Goal: Task Accomplishment & Management: Complete application form

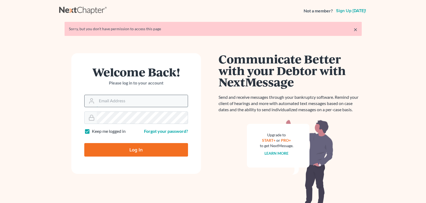
type input "reglaw425@gmail.com"
click at [127, 99] on input "[EMAIL_ADDRESS][DOMAIN_NAME]" at bounding box center [142, 101] width 91 height 12
click at [64, 104] on div "Welcome Back! Please log in to your account Email Address reglaw425@gmail.com P…" at bounding box center [136, 133] width 154 height 160
click at [116, 155] on input "Log In" at bounding box center [136, 150] width 104 height 14
type input "Thinking..."
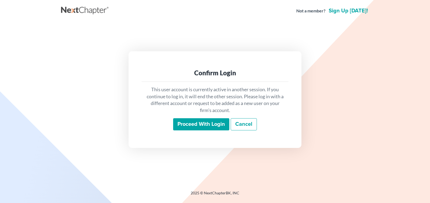
click at [207, 121] on input "Proceed with login" at bounding box center [201, 124] width 56 height 12
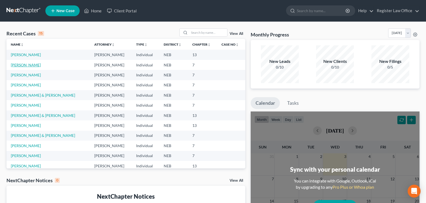
click at [31, 66] on link "[PERSON_NAME]" at bounding box center [26, 65] width 30 height 5
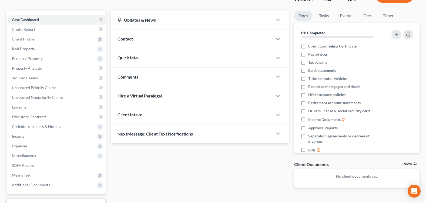
scroll to position [45, 0]
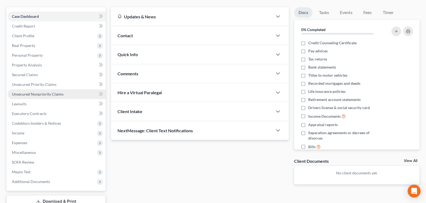
click at [45, 96] on span "Unsecured Nonpriority Claims" at bounding box center [38, 94] width 52 height 5
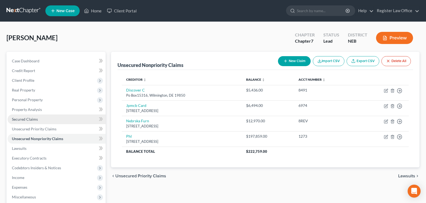
click at [46, 118] on link "Secured Claims" at bounding box center [57, 120] width 98 height 10
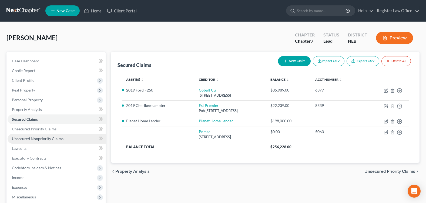
click at [37, 138] on span "Unsecured Nonpriority Claims" at bounding box center [38, 138] width 52 height 5
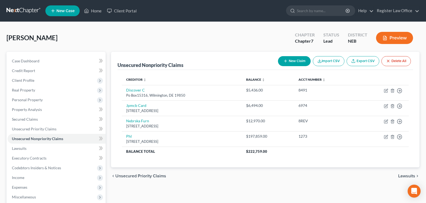
click at [288, 60] on button "New Claim" at bounding box center [294, 61] width 33 height 10
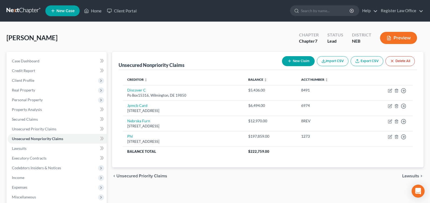
select select "0"
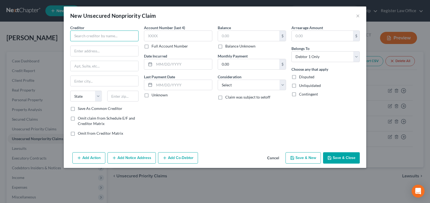
click at [101, 38] on input "text" at bounding box center [104, 36] width 68 height 11
click at [126, 46] on input "text" at bounding box center [105, 51] width 68 height 10
type input "Encompass"
type input "PO Box 3199"
click at [107, 78] on input "text" at bounding box center [105, 81] width 68 height 10
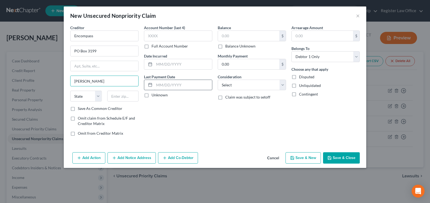
type input "[PERSON_NAME]"
select select "28"
click at [123, 98] on input "text" at bounding box center [123, 96] width 32 height 11
type input "27102"
click at [180, 114] on div "Account Number (last 4) Full Account Number Date Incurred Last Payment Date Unk…" at bounding box center [178, 83] width 74 height 116
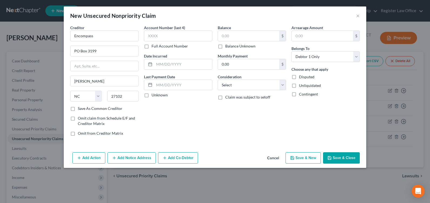
click at [307, 158] on button "Save & New" at bounding box center [303, 157] width 35 height 11
select select "0"
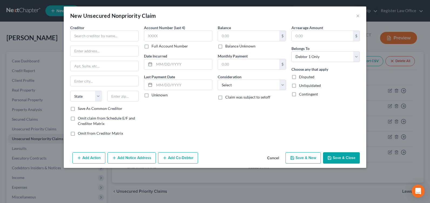
click at [279, 158] on button "Cancel" at bounding box center [273, 158] width 21 height 11
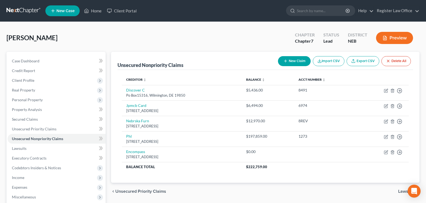
click at [282, 62] on button "New Claim" at bounding box center [294, 61] width 33 height 10
select select "0"
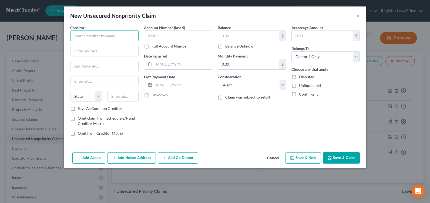
click at [124, 34] on input "text" at bounding box center [104, 36] width 68 height 11
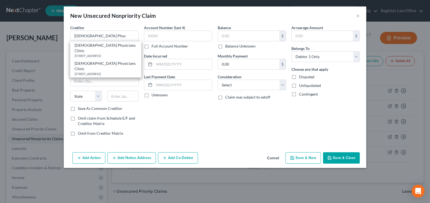
click at [93, 53] on div "[STREET_ADDRESS]" at bounding box center [106, 55] width 62 height 5
type input "[DEMOGRAPHIC_DATA] Physicians Clinic"
type input "PO Box 3755"
type input "[GEOGRAPHIC_DATA]"
select select "30"
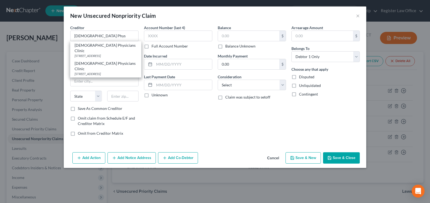
type input "68103"
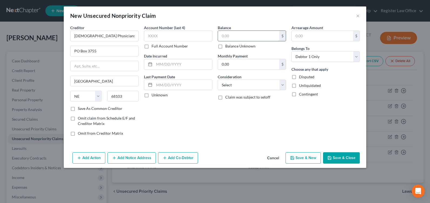
click at [249, 40] on input "text" at bounding box center [248, 36] width 61 height 10
type input "30.00"
click at [309, 162] on button "Save & New" at bounding box center [303, 157] width 35 height 11
select select "0"
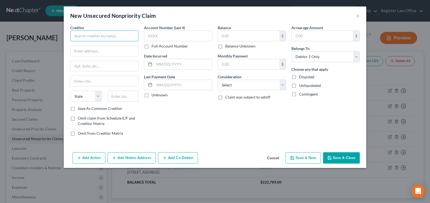
click at [110, 39] on input "text" at bounding box center [104, 36] width 68 height 11
type input "Forth"
type input "[STREET_ADDRESS]"
click at [113, 83] on input "text" at bounding box center [105, 81] width 68 height 10
type input "[GEOGRAPHIC_DATA]"
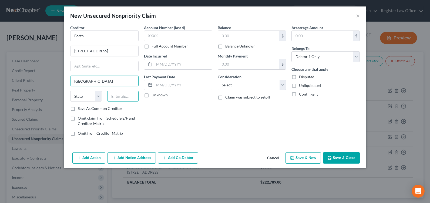
click at [130, 94] on input "text" at bounding box center [123, 96] width 32 height 11
type input "60173"
click at [189, 114] on div "Account Number (last 4) Full Account Number Date Incurred Last Payment Date Unk…" at bounding box center [178, 83] width 74 height 116
select select "14"
click at [305, 159] on button "Save & New" at bounding box center [303, 157] width 35 height 11
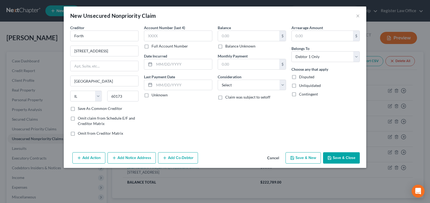
select select "0"
type input "0.00"
click at [276, 159] on button "Cancel" at bounding box center [273, 158] width 21 height 11
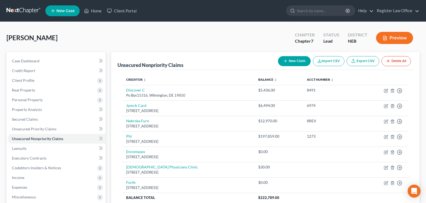
click at [293, 63] on button "New Claim" at bounding box center [294, 61] width 33 height 10
select select "0"
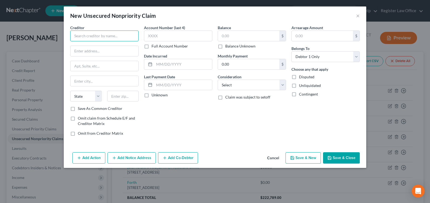
click at [108, 39] on input "text" at bounding box center [104, 36] width 68 height 11
type input "First Premier Bank"
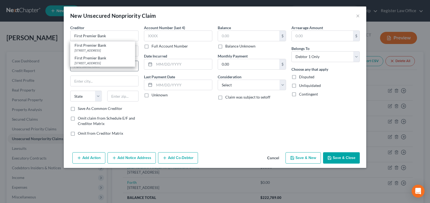
click at [109, 65] on div "[STREET_ADDRESS]" at bounding box center [103, 63] width 56 height 5
type input "PO Box 5524"
type input "[GEOGRAPHIC_DATA]"
select select "43"
type input "57117"
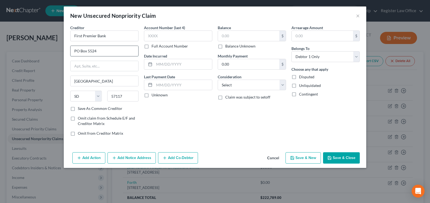
click at [110, 47] on input "PO Box 5524" at bounding box center [105, 51] width 68 height 10
click at [117, 26] on div "Creditor * First Premier Bank" at bounding box center [104, 33] width 68 height 16
click at [114, 35] on input "First Premier Bank" at bounding box center [104, 36] width 68 height 11
drag, startPoint x: 105, startPoint y: 51, endPoint x: -21, endPoint y: 34, distance: 126.3
click at [0, 34] on html "Home New Case Client Portal Register Law Office [EMAIL_ADDRESS][DOMAIN_NAME] My…" at bounding box center [215, 143] width 430 height 287
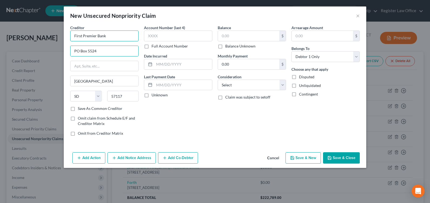
click at [108, 35] on input "First Premier Bank" at bounding box center [104, 36] width 68 height 11
type input "First Premier Bank"
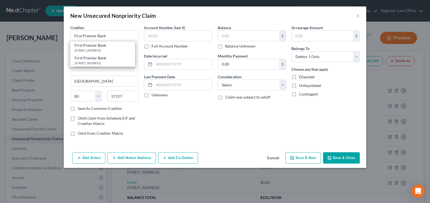
click at [68, 72] on div "Creditor * First Premier Bank First Premier Bank [GEOGRAPHIC_DATA]-5524 [GEOGRA…" at bounding box center [105, 83] width 74 height 116
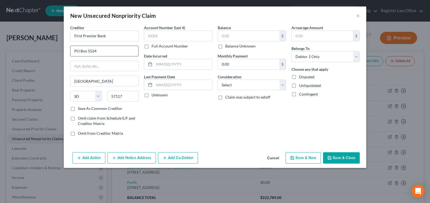
click at [97, 52] on input "PO Box 5524" at bounding box center [105, 51] width 68 height 10
type input "PO Box 1348"
click at [127, 98] on input "57117" at bounding box center [123, 96] width 32 height 11
type input "57101"
click at [212, 128] on div "Account Number (last 4) Full Account Number Date Incurred Last Payment Date Unk…" at bounding box center [178, 83] width 74 height 116
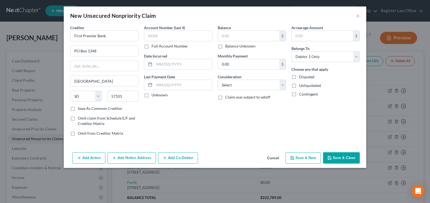
click at [339, 155] on button "Save & Close" at bounding box center [341, 157] width 37 height 11
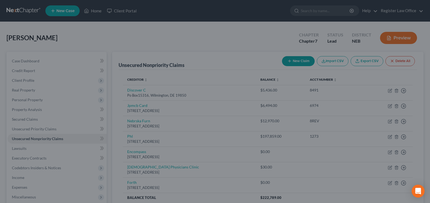
type input "0.00"
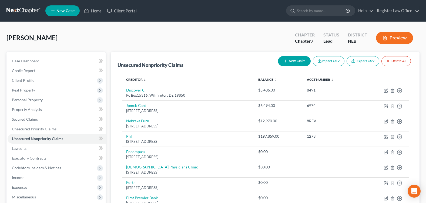
click at [285, 62] on icon "button" at bounding box center [285, 61] width 4 height 4
select select "0"
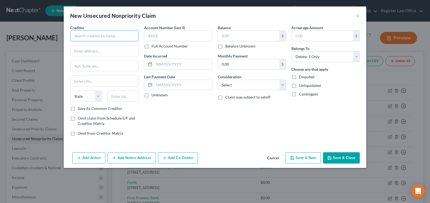
click at [93, 34] on input "text" at bounding box center [104, 36] width 68 height 11
type input "Pinnacle Bank"
click at [67, 46] on div "Creditor * Pinnacle Bank Pinnacle Bank [STREET_ADDRESS] State [US_STATE] AK AR …" at bounding box center [215, 87] width 303 height 125
click at [97, 51] on input "text" at bounding box center [105, 51] width 68 height 10
type input "PO BOX 598"
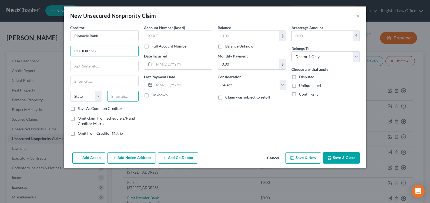
click at [131, 97] on input "text" at bounding box center [123, 96] width 32 height 11
type input "68028"
click at [159, 107] on div "Account Number (last 4) Full Account Number Date Incurred Last Payment Date Unk…" at bounding box center [178, 83] width 74 height 116
type input "Gretna"
select select "30"
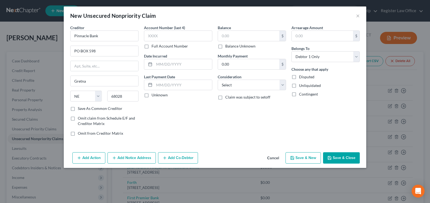
click at [304, 160] on button "Save & New" at bounding box center [303, 157] width 35 height 11
type input "0.00"
select select "0"
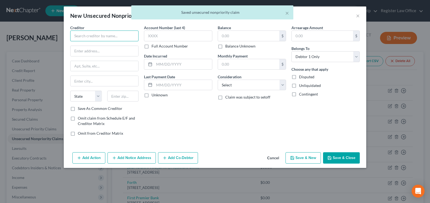
click at [109, 36] on input "text" at bounding box center [104, 36] width 68 height 11
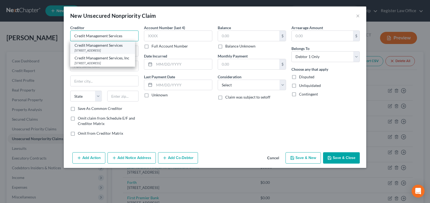
type input "Credit Management Services"
click at [115, 51] on div "[STREET_ADDRESS]" at bounding box center [103, 50] width 56 height 5
type input "PO Box 1512"
type input "[GEOGRAPHIC_DATA]"
select select "30"
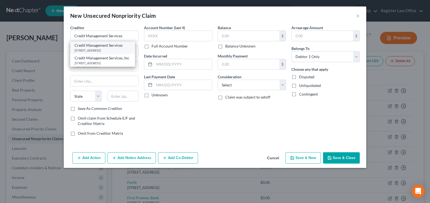
type input "68802-1512"
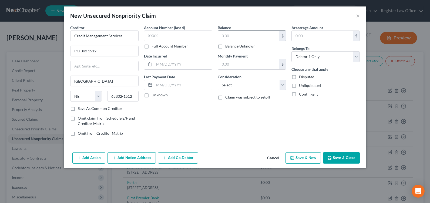
click at [231, 34] on input "text" at bounding box center [248, 36] width 61 height 10
type input "3,174.52"
click at [224, 136] on div "Balance 3,174.52 $ Balance Unknown Balance Undetermined 3,174.52 $ Balance Unkn…" at bounding box center [252, 83] width 74 height 116
click at [339, 158] on button "Save & Close" at bounding box center [341, 157] width 37 height 11
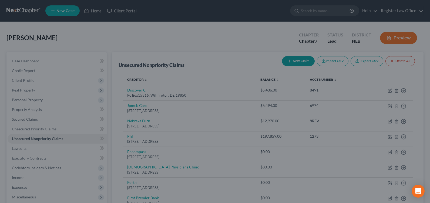
type input "0.00"
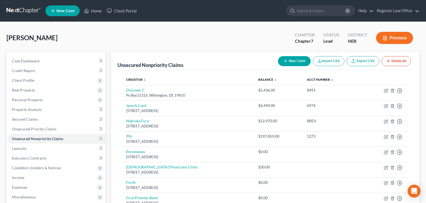
click at [285, 57] on button "New Claim" at bounding box center [294, 61] width 33 height 10
select select "0"
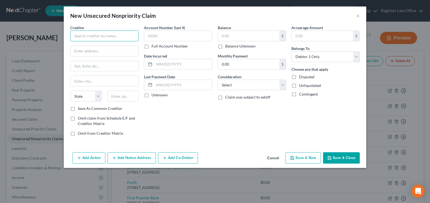
click at [81, 34] on input "text" at bounding box center [104, 36] width 68 height 11
click at [344, 160] on button "Save & Close" at bounding box center [341, 157] width 37 height 11
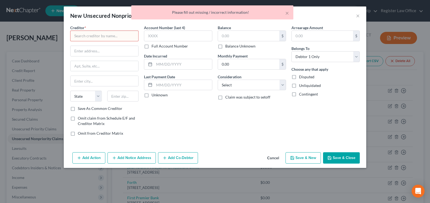
click at [276, 158] on button "Cancel" at bounding box center [273, 158] width 21 height 11
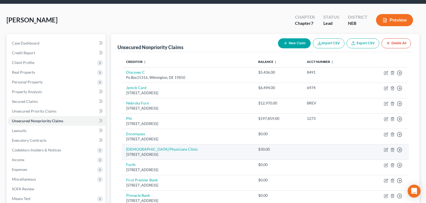
scroll to position [27, 0]
